Goal: Task Accomplishment & Management: Complete application form

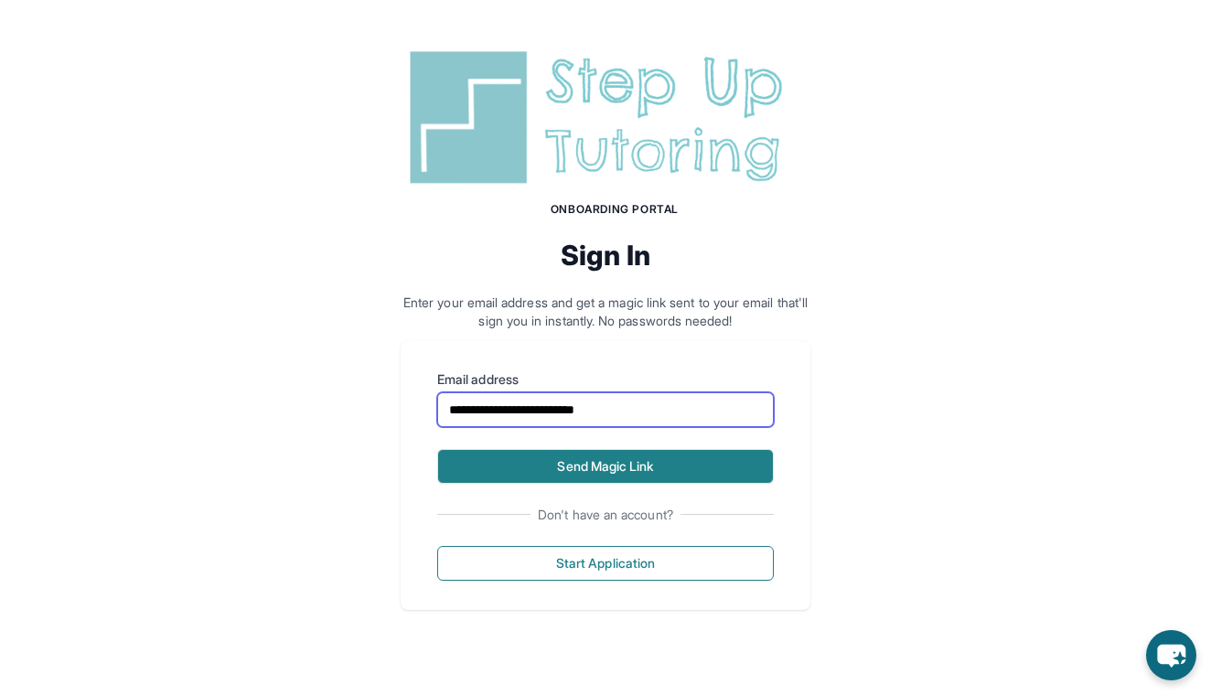
type input "**********"
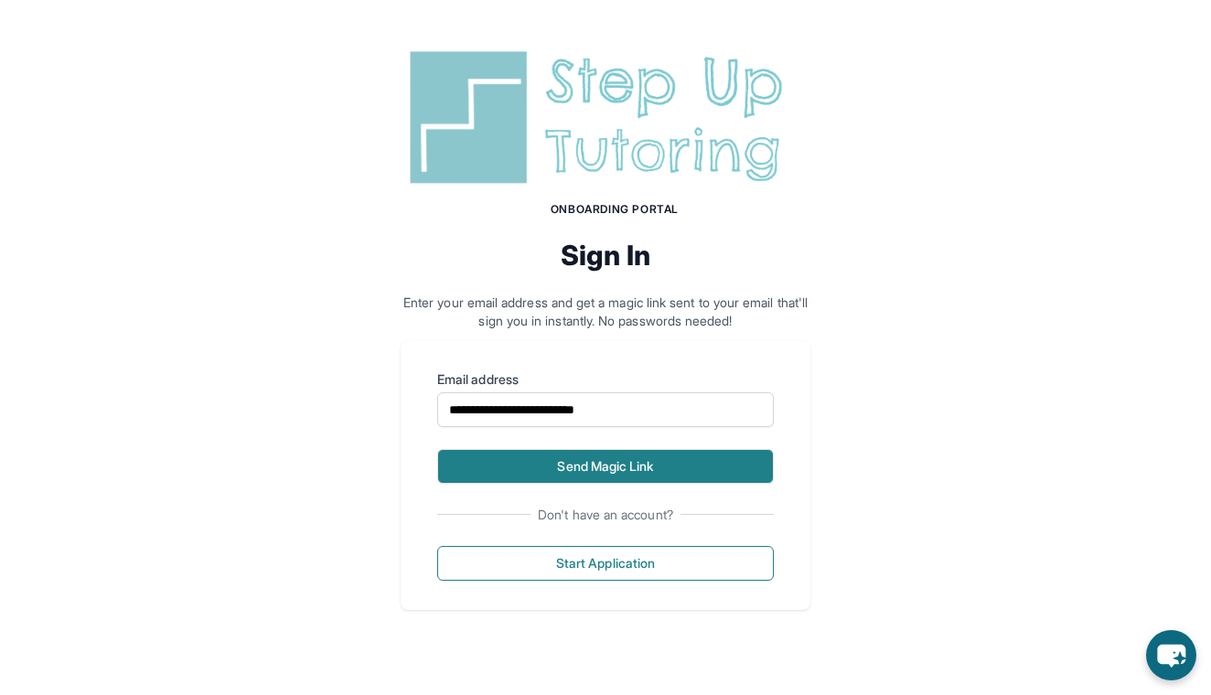
click at [614, 462] on button "Send Magic Link" at bounding box center [605, 466] width 336 height 35
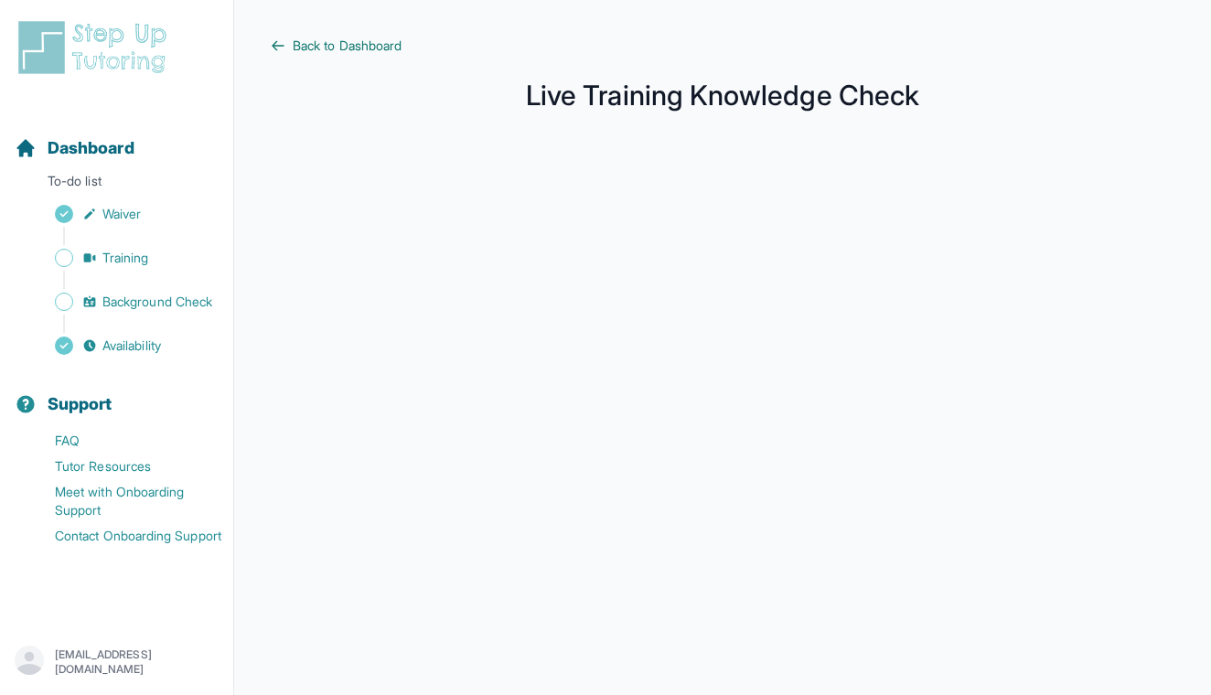
click at [303, 37] on span "Back to Dashboard" at bounding box center [347, 46] width 109 height 18
